Goal: Complete application form: Complete application form

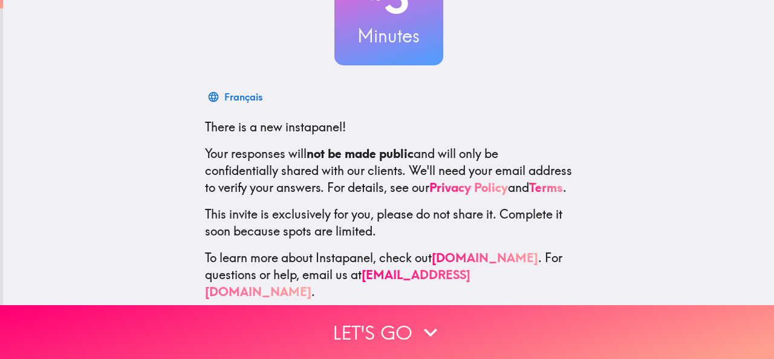
scroll to position [144, 0]
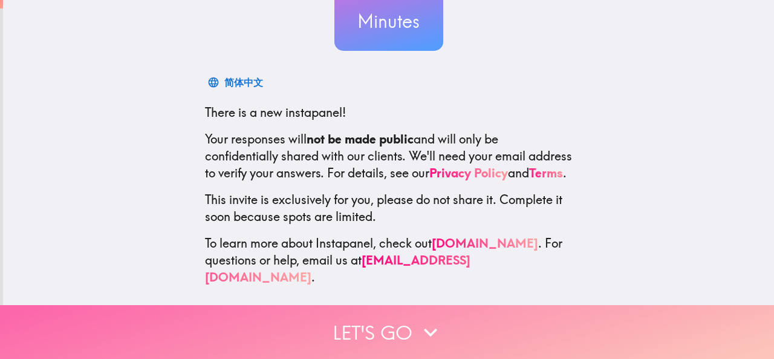
click at [466, 307] on button "Let's go" at bounding box center [387, 332] width 774 height 54
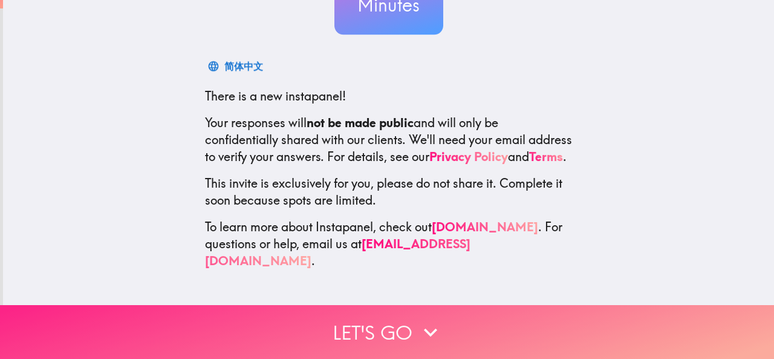
scroll to position [0, 0]
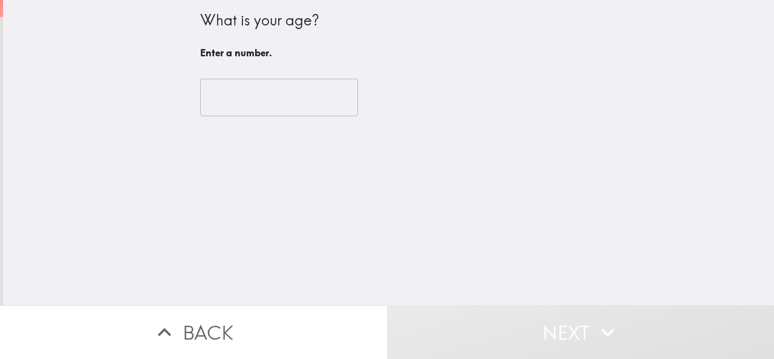
click at [260, 97] on input "number" at bounding box center [279, 98] width 158 height 38
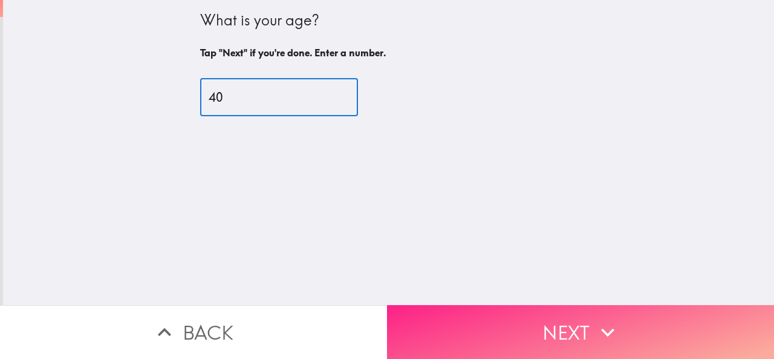
type input "40"
click at [503, 309] on button "Next" at bounding box center [580, 332] width 387 height 54
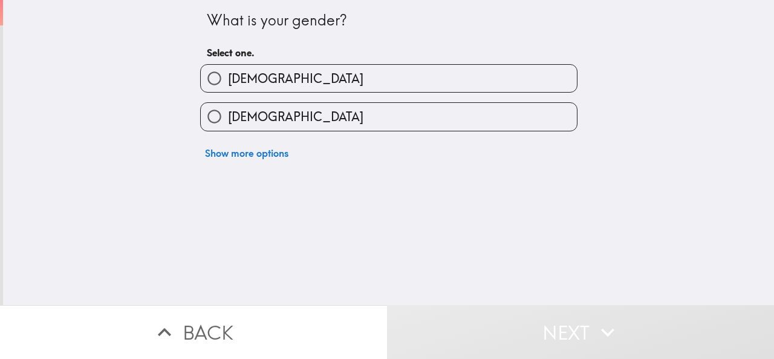
click at [333, 74] on label "[DEMOGRAPHIC_DATA]" at bounding box center [389, 78] width 376 height 27
click at [228, 74] on input "[DEMOGRAPHIC_DATA]" at bounding box center [214, 78] width 27 height 27
radio input "true"
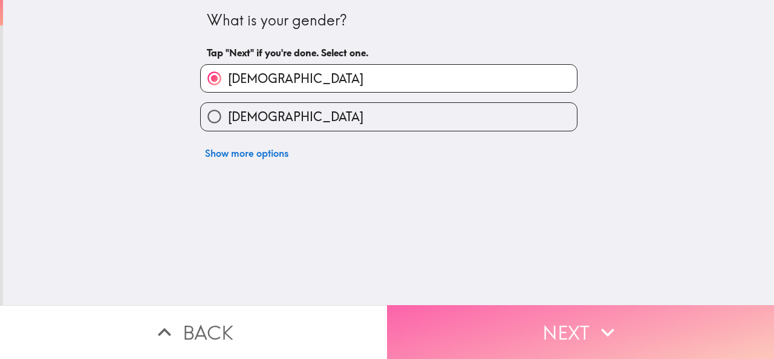
click at [558, 312] on button "Next" at bounding box center [580, 332] width 387 height 54
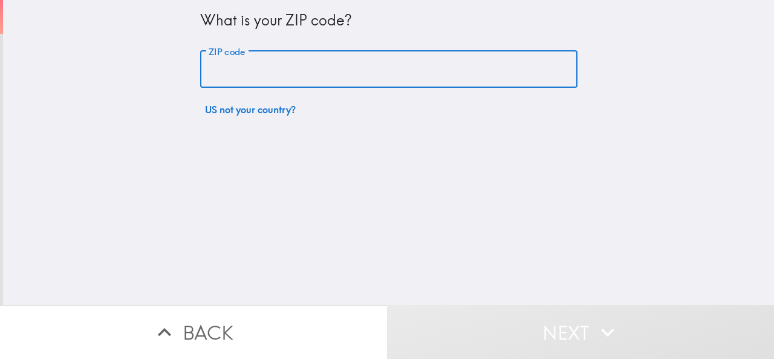
click at [281, 69] on input "ZIP code" at bounding box center [389, 70] width 378 height 38
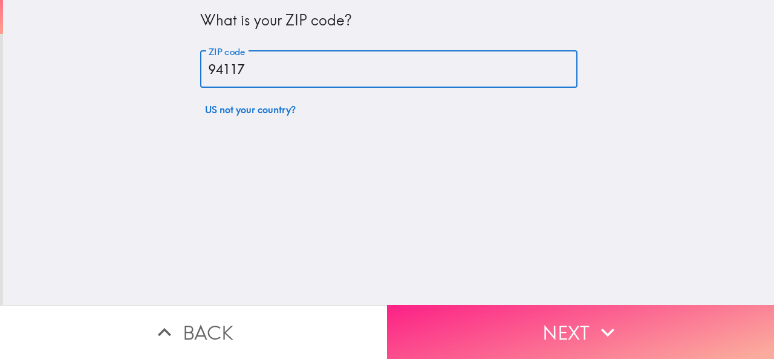
type input "94117"
click at [488, 316] on button "Next" at bounding box center [580, 332] width 387 height 54
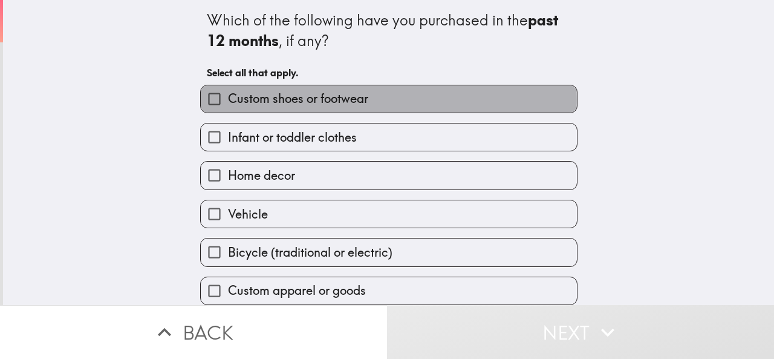
click at [312, 100] on span "Custom shoes or footwear" at bounding box center [298, 98] width 140 height 17
click at [228, 100] on input "Custom shoes or footwear" at bounding box center [214, 98] width 27 height 27
checkbox input "true"
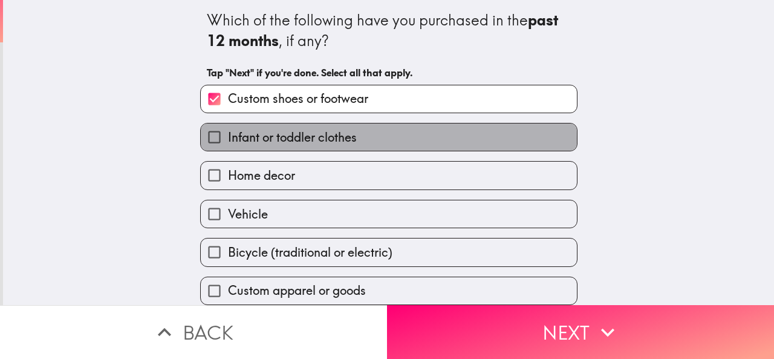
click at [338, 140] on span "Infant or toddler clothes" at bounding box center [292, 137] width 129 height 17
click at [228, 140] on input "Infant or toddler clothes" at bounding box center [214, 136] width 27 height 27
checkbox input "true"
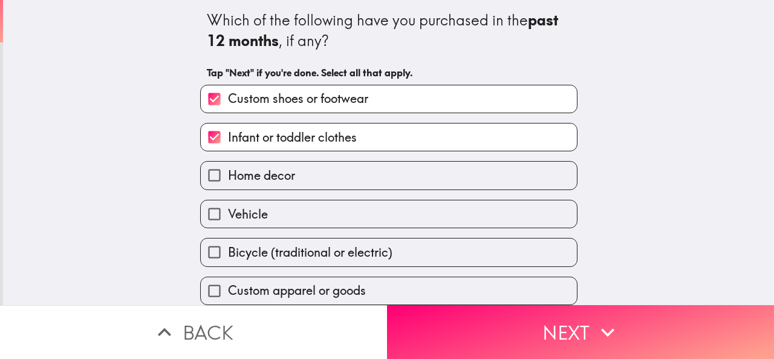
click at [327, 178] on label "Home decor" at bounding box center [389, 175] width 376 height 27
click at [228, 178] on input "Home decor" at bounding box center [214, 175] width 27 height 27
checkbox input "true"
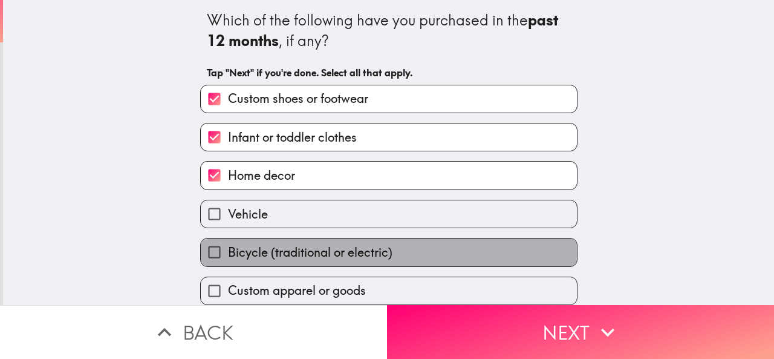
click at [327, 255] on span "Bicycle (traditional or electric)" at bounding box center [310, 252] width 165 height 17
click at [228, 255] on input "Bicycle (traditional or electric)" at bounding box center [214, 251] width 27 height 27
checkbox input "true"
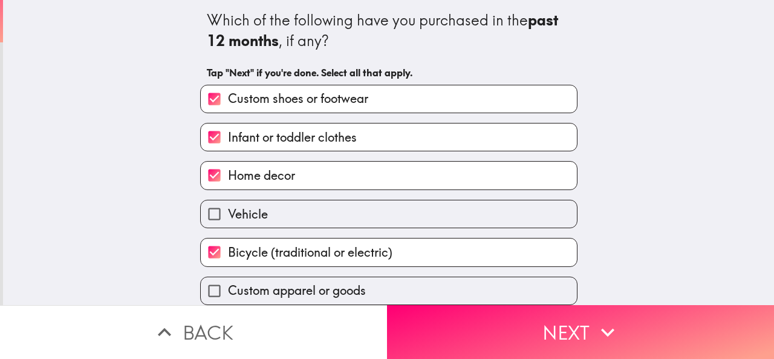
scroll to position [89, 0]
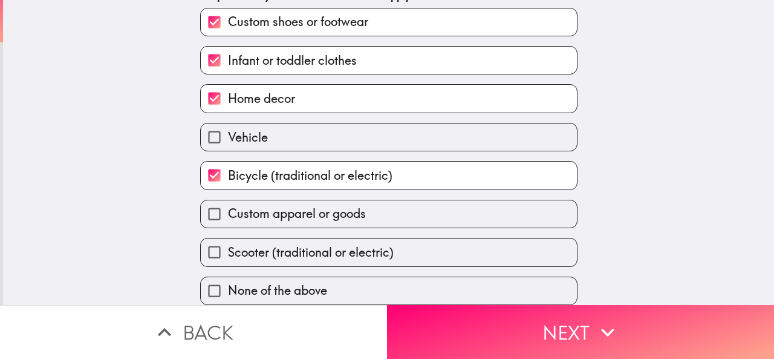
click at [349, 206] on span "Custom apparel or goods" at bounding box center [297, 213] width 138 height 17
click at [228, 206] on input "Custom apparel or goods" at bounding box center [214, 213] width 27 height 27
checkbox input "true"
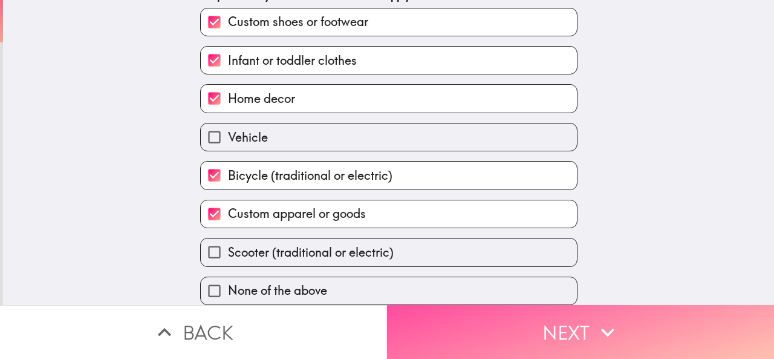
click at [493, 310] on button "Next" at bounding box center [580, 332] width 387 height 54
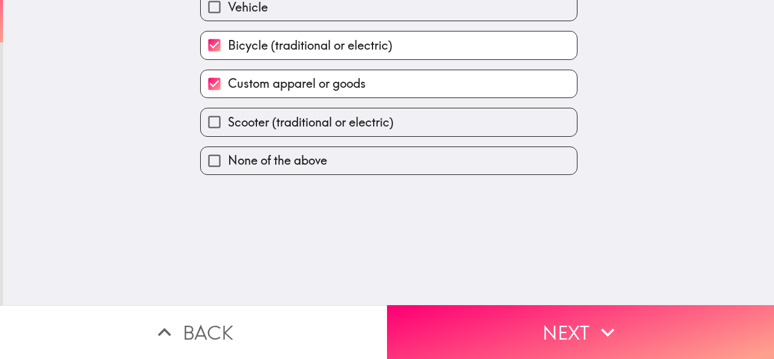
scroll to position [0, 0]
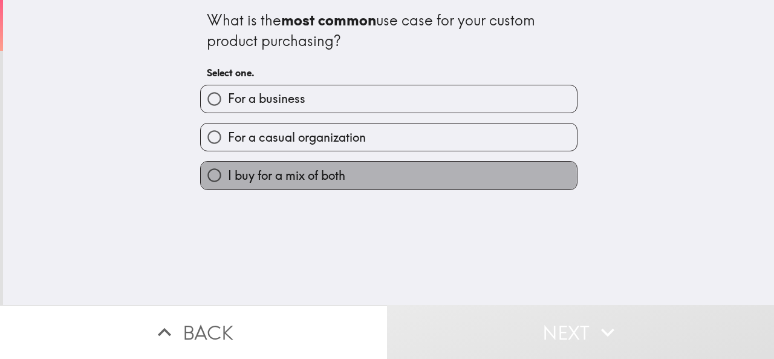
click at [330, 177] on span "I buy for a mix of both" at bounding box center [286, 175] width 117 height 17
click at [228, 177] on input "I buy for a mix of both" at bounding box center [214, 175] width 27 height 27
radio input "true"
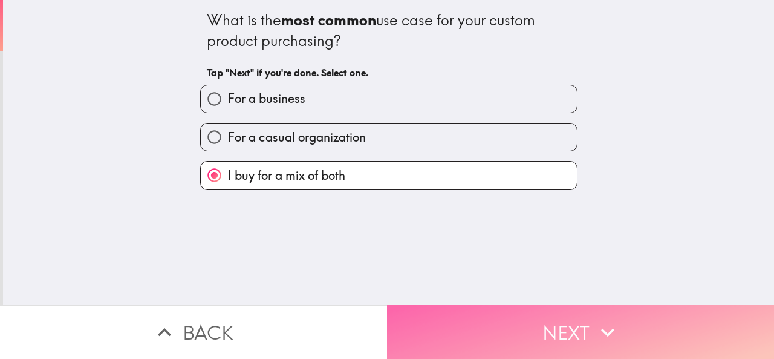
click at [577, 308] on button "Next" at bounding box center [580, 332] width 387 height 54
